Goal: Navigation & Orientation: Understand site structure

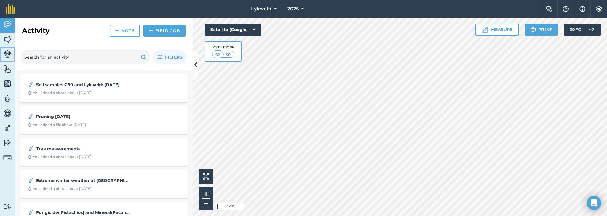
click at [6, 57] on img at bounding box center [7, 54] width 8 height 8
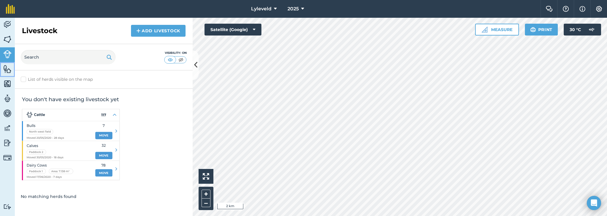
click at [7, 76] on link "Features" at bounding box center [7, 69] width 15 height 15
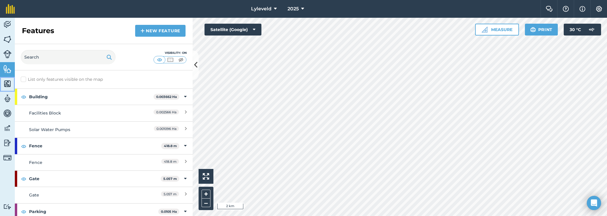
click at [12, 89] on link "Maps" at bounding box center [7, 84] width 15 height 15
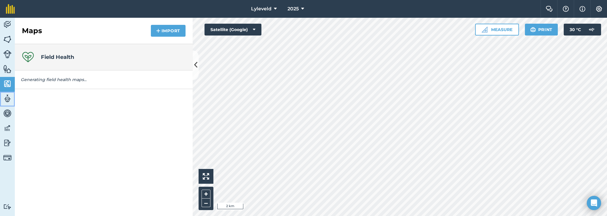
click at [13, 95] on link "Team" at bounding box center [7, 99] width 15 height 15
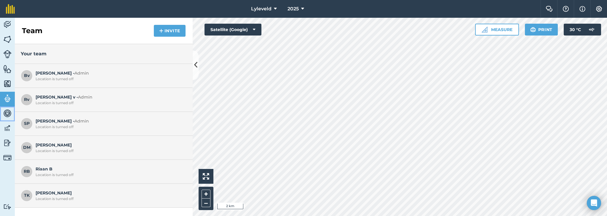
click at [11, 116] on img at bounding box center [7, 113] width 8 height 9
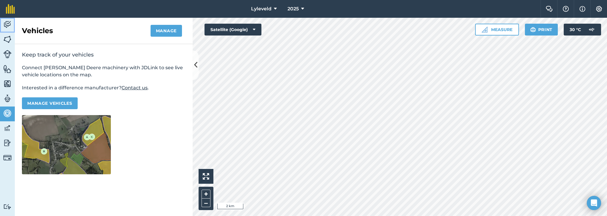
click at [5, 26] on img at bounding box center [7, 24] width 8 height 9
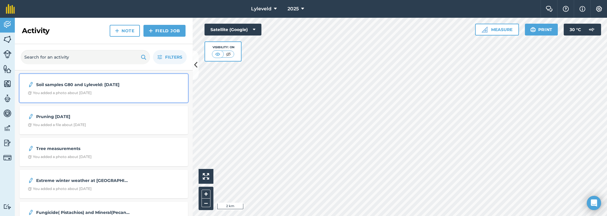
click at [97, 86] on strong "Soil samples G80 and Lyleveld: [DATE]" at bounding box center [83, 84] width 94 height 7
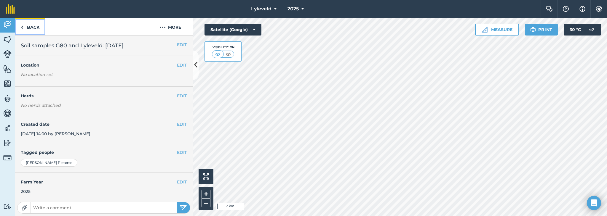
click at [33, 27] on link "Back" at bounding box center [30, 26] width 31 height 17
